Goal: Use online tool/utility: Utilize a website feature to perform a specific function

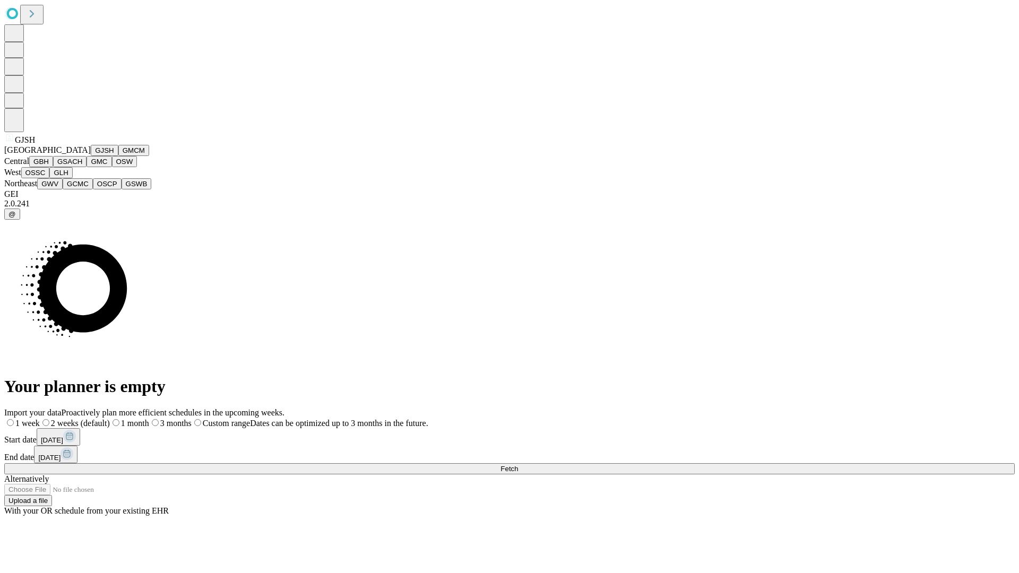
click at [91, 156] on button "GJSH" at bounding box center [105, 150] width 28 height 11
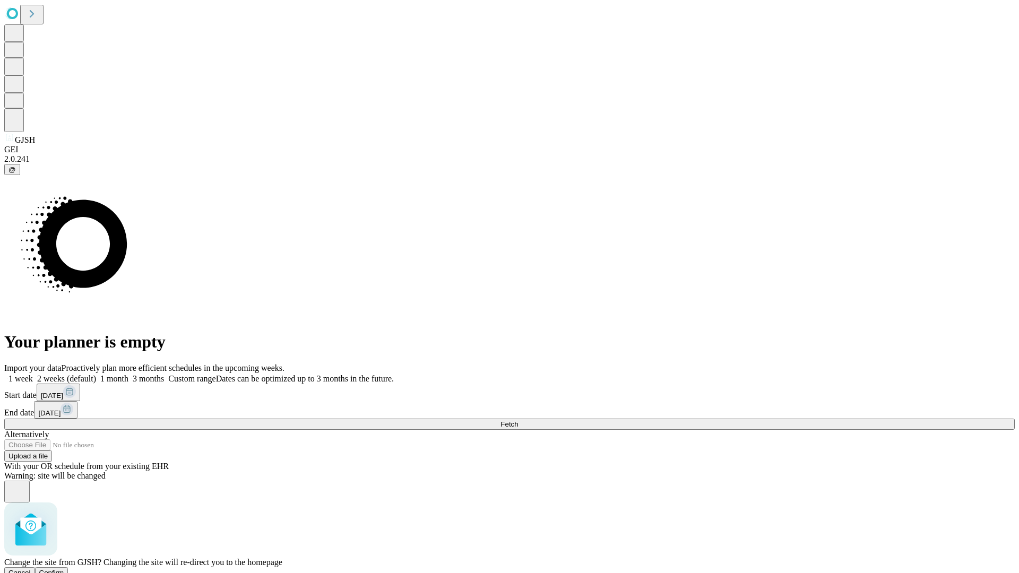
click at [64, 569] on span "Confirm" at bounding box center [51, 573] width 25 height 8
click at [128, 374] on label "1 month" at bounding box center [112, 378] width 32 height 9
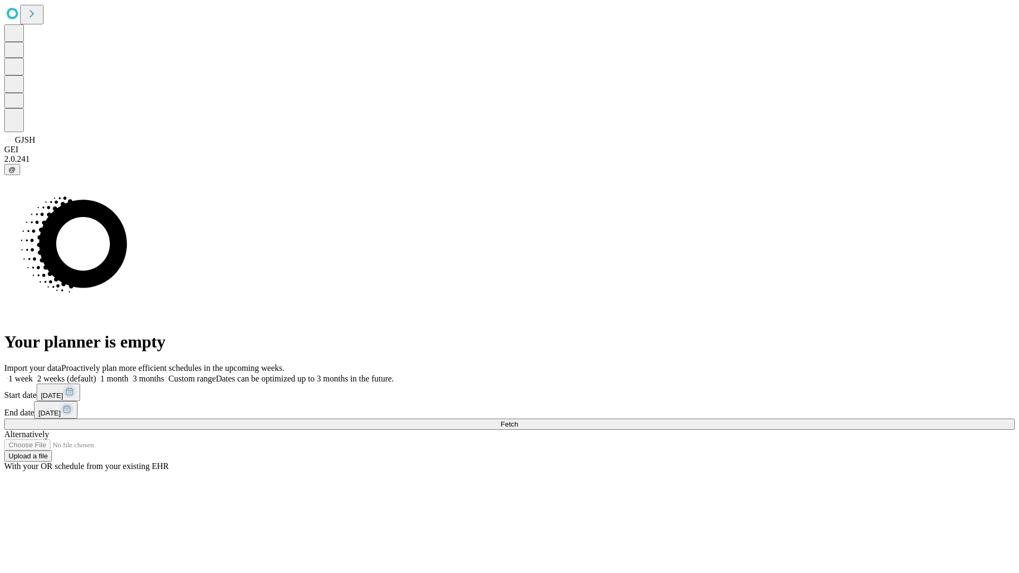
click at [518, 420] on span "Fetch" at bounding box center [510, 424] width 18 height 8
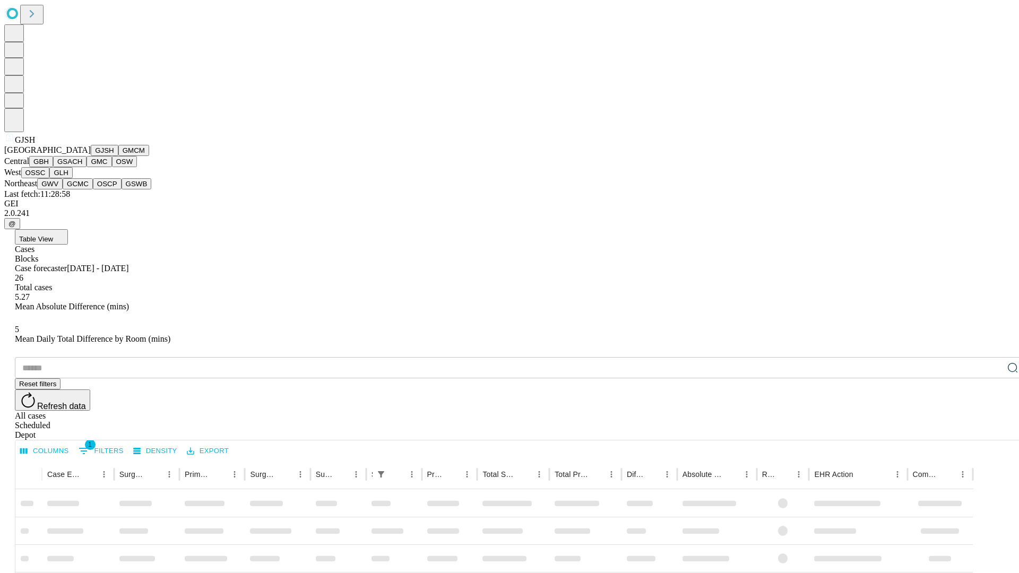
click at [118, 156] on button "GMCM" at bounding box center [133, 150] width 31 height 11
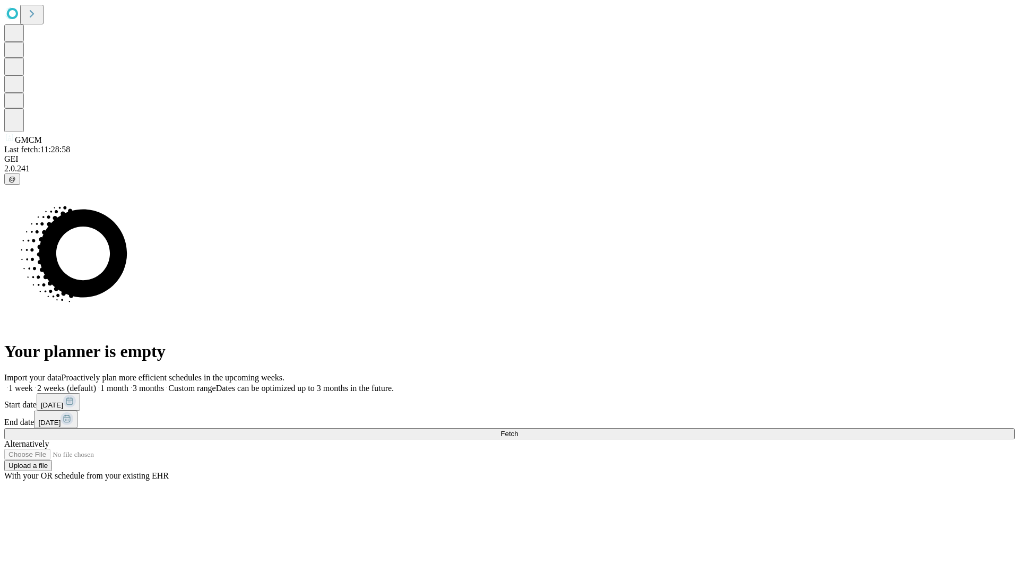
click at [128, 384] on label "1 month" at bounding box center [112, 388] width 32 height 9
click at [518, 430] on span "Fetch" at bounding box center [510, 434] width 18 height 8
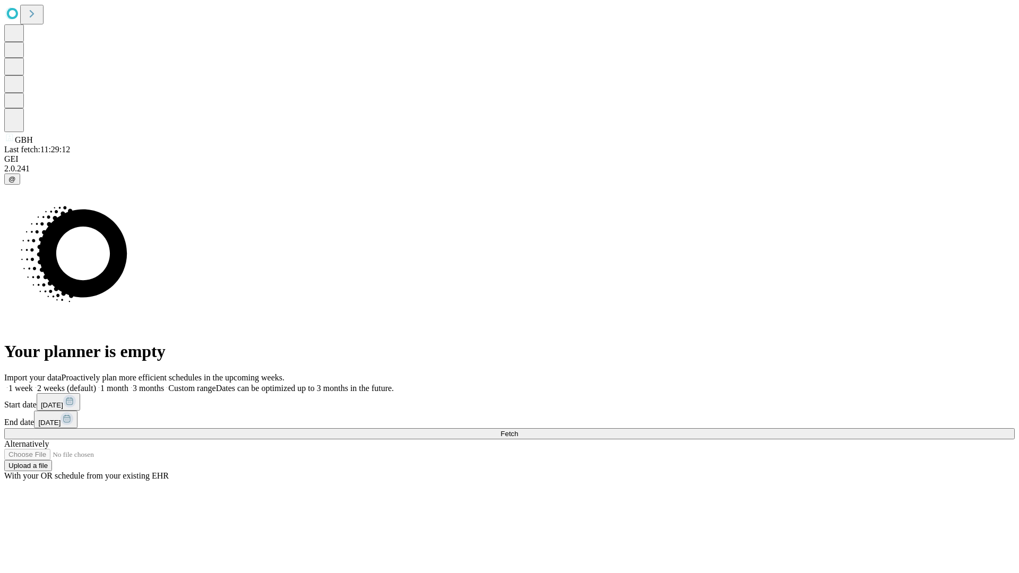
click at [518, 430] on span "Fetch" at bounding box center [510, 434] width 18 height 8
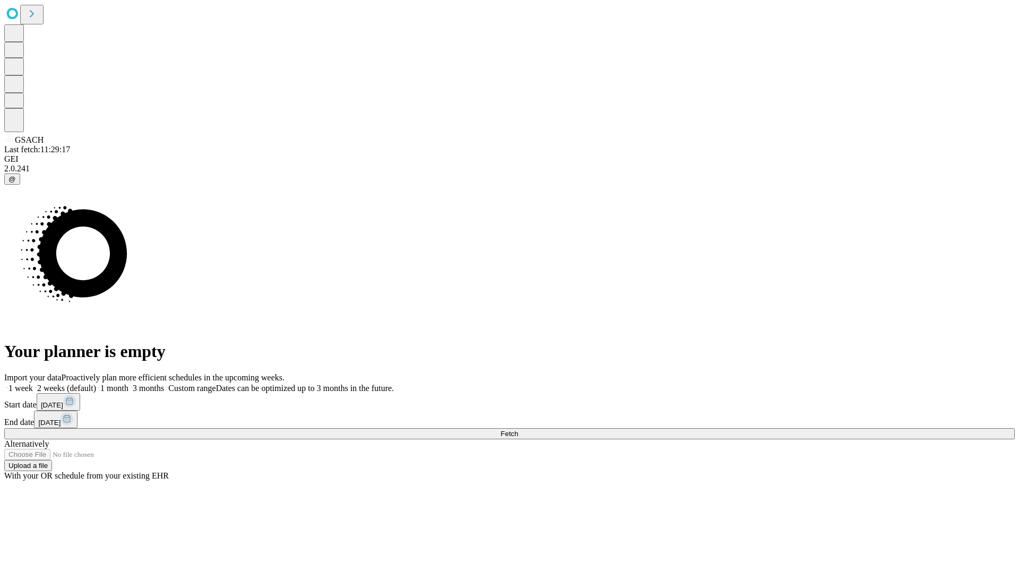
click at [518, 430] on span "Fetch" at bounding box center [510, 434] width 18 height 8
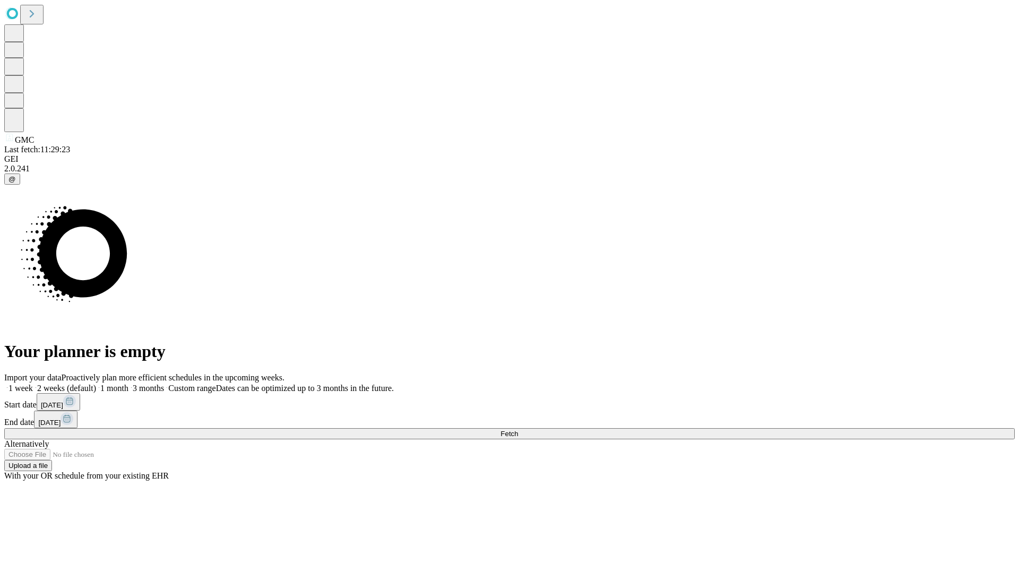
click at [128, 384] on label "1 month" at bounding box center [112, 388] width 32 height 9
click at [518, 430] on span "Fetch" at bounding box center [510, 434] width 18 height 8
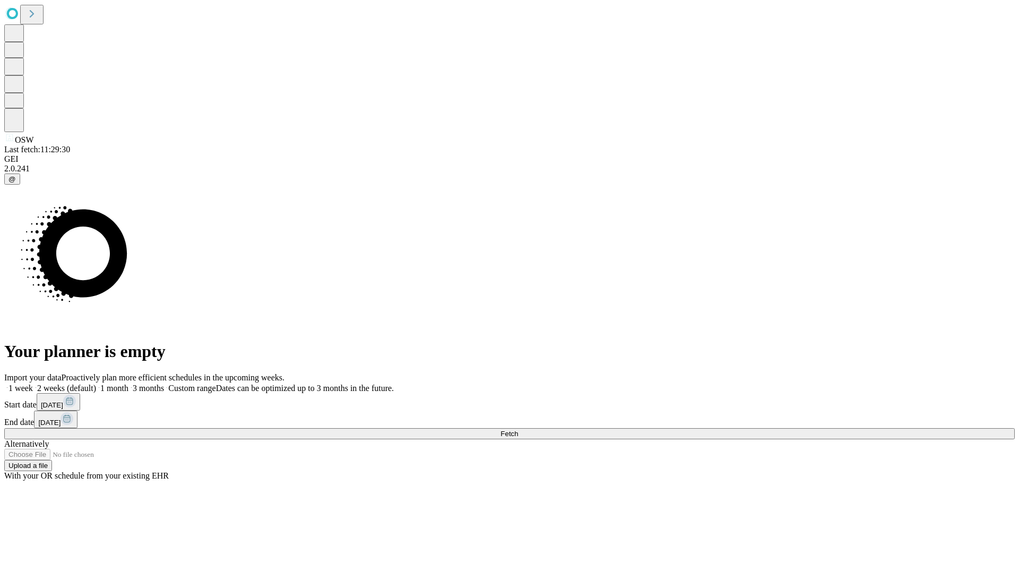
click at [518, 430] on span "Fetch" at bounding box center [510, 434] width 18 height 8
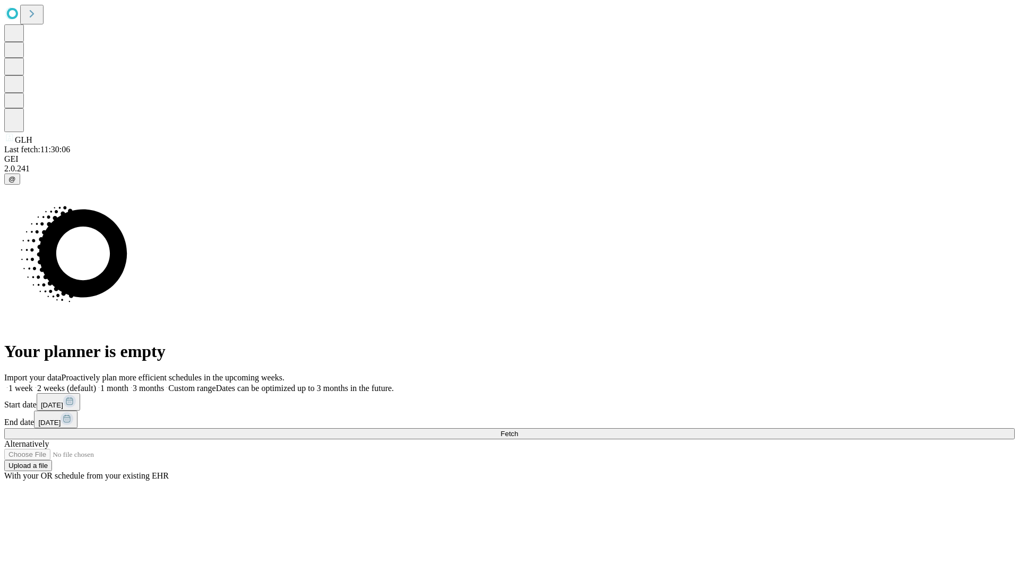
click at [128, 384] on label "1 month" at bounding box center [112, 388] width 32 height 9
click at [518, 430] on span "Fetch" at bounding box center [510, 434] width 18 height 8
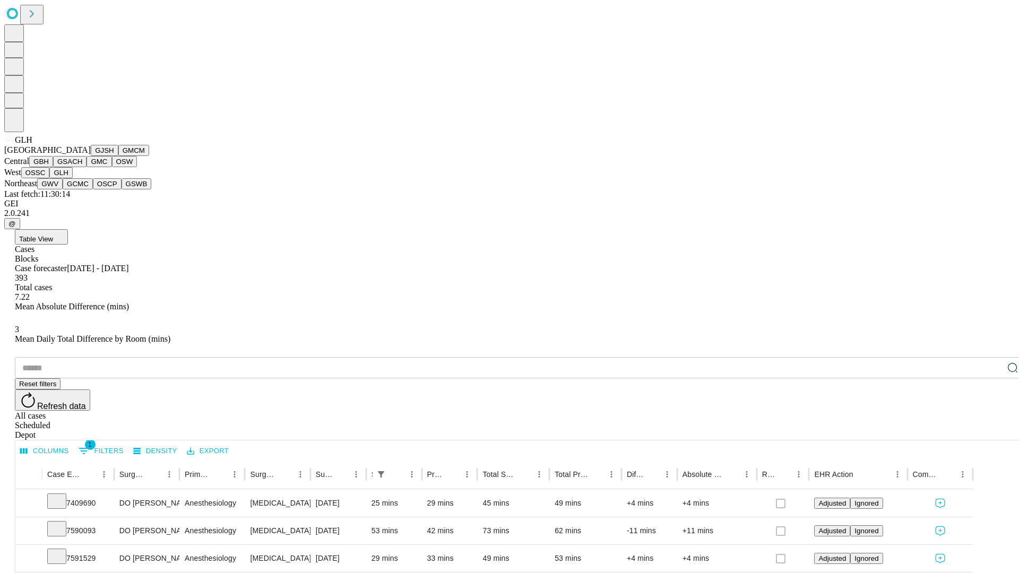
click at [63, 189] on button "GWV" at bounding box center [49, 183] width 25 height 11
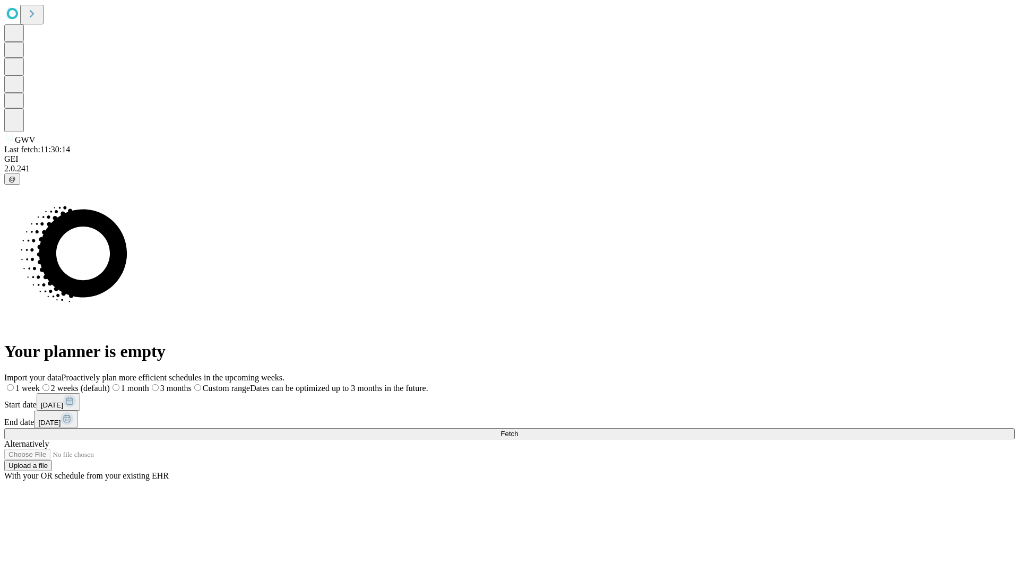
click at [149, 384] on label "1 month" at bounding box center [129, 388] width 39 height 9
click at [518, 430] on span "Fetch" at bounding box center [510, 434] width 18 height 8
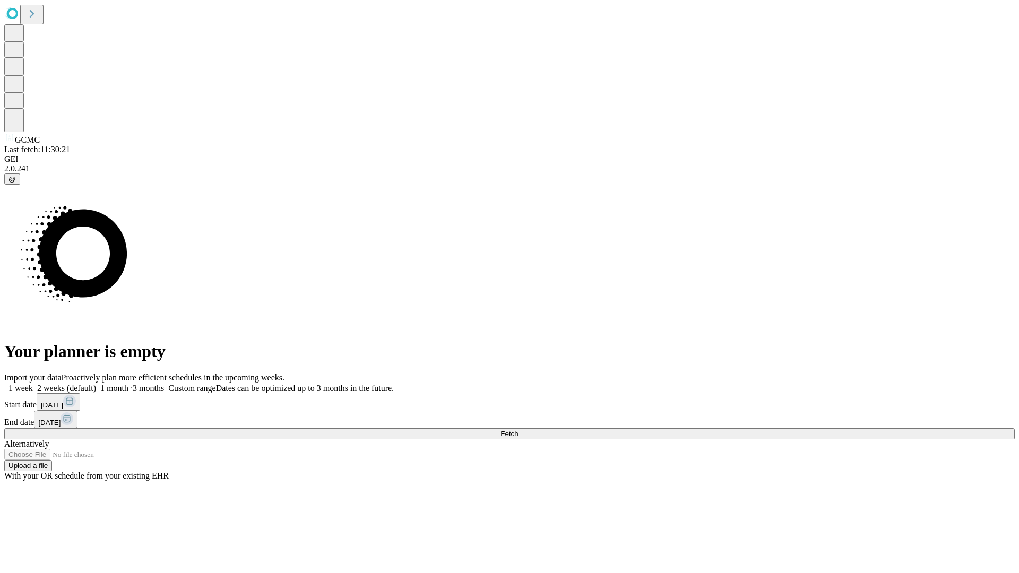
click at [128, 384] on label "1 month" at bounding box center [112, 388] width 32 height 9
click at [518, 430] on span "Fetch" at bounding box center [510, 434] width 18 height 8
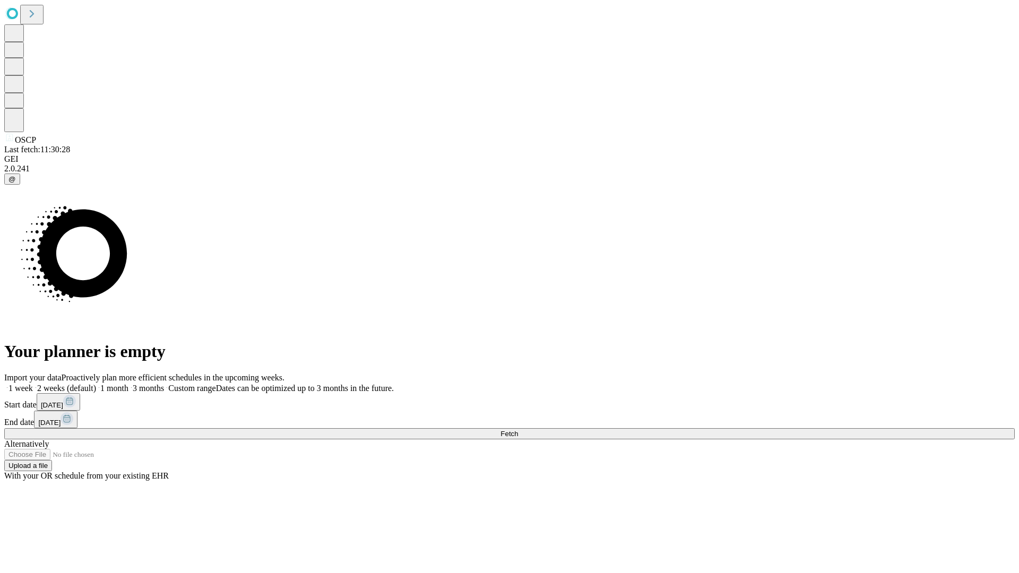
click at [128, 384] on label "1 month" at bounding box center [112, 388] width 32 height 9
click at [518, 430] on span "Fetch" at bounding box center [510, 434] width 18 height 8
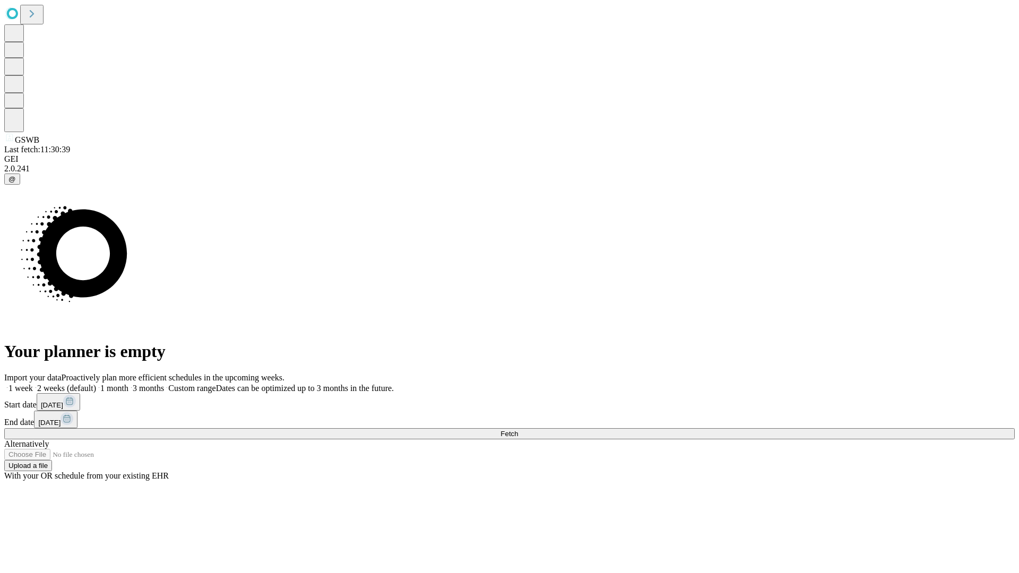
click at [128, 384] on label "1 month" at bounding box center [112, 388] width 32 height 9
click at [518, 430] on span "Fetch" at bounding box center [510, 434] width 18 height 8
